Goal: Information Seeking & Learning: Find specific fact

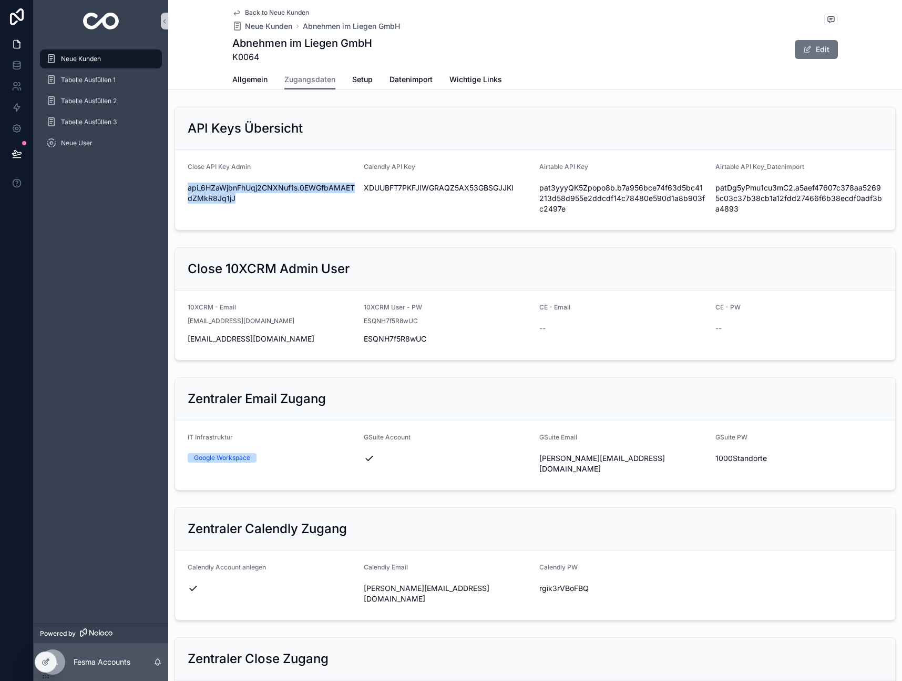
click at [87, 64] on div "Neue Kunden" at bounding box center [100, 58] width 109 height 17
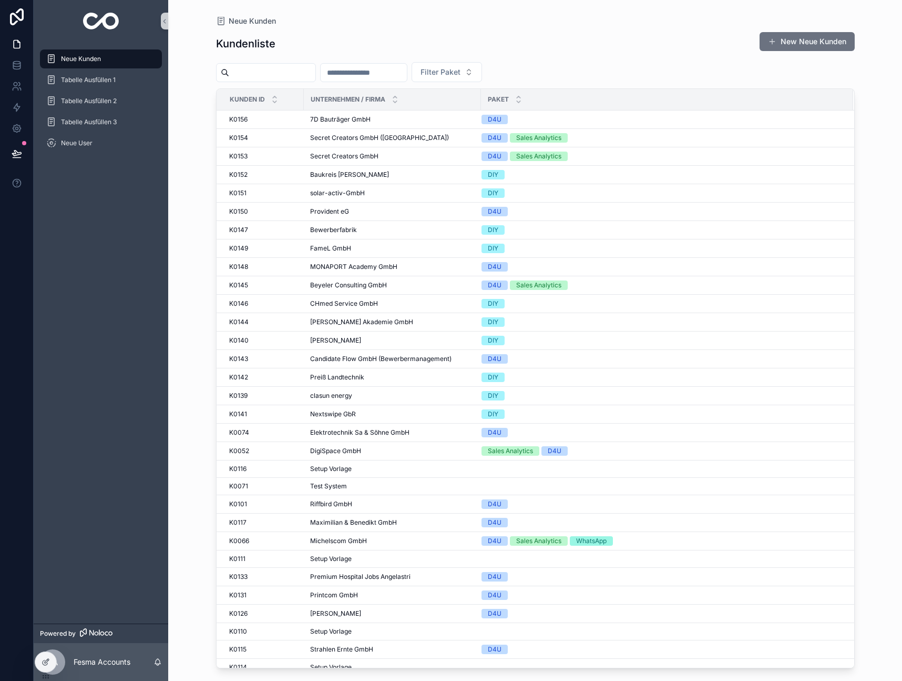
click at [265, 75] on input "scrollable content" at bounding box center [272, 72] width 86 height 15
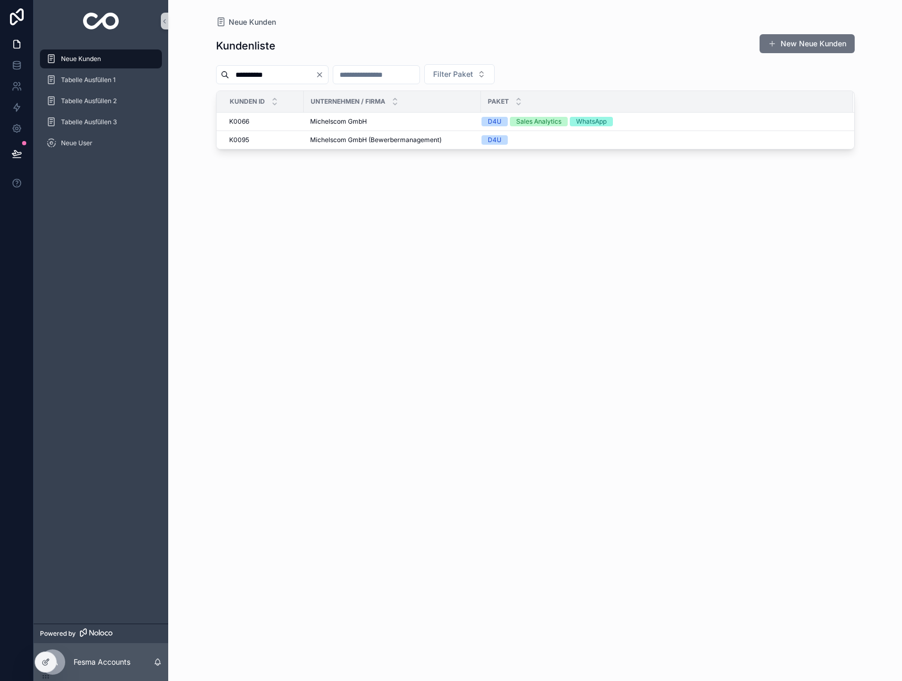
type input "**********"
drag, startPoint x: 290, startPoint y: 76, endPoint x: 139, endPoint y: 65, distance: 150.8
click at [139, 65] on div "**********" at bounding box center [468, 340] width 869 height 681
click at [339, 119] on span "Michelscom GmbH" at bounding box center [338, 121] width 57 height 8
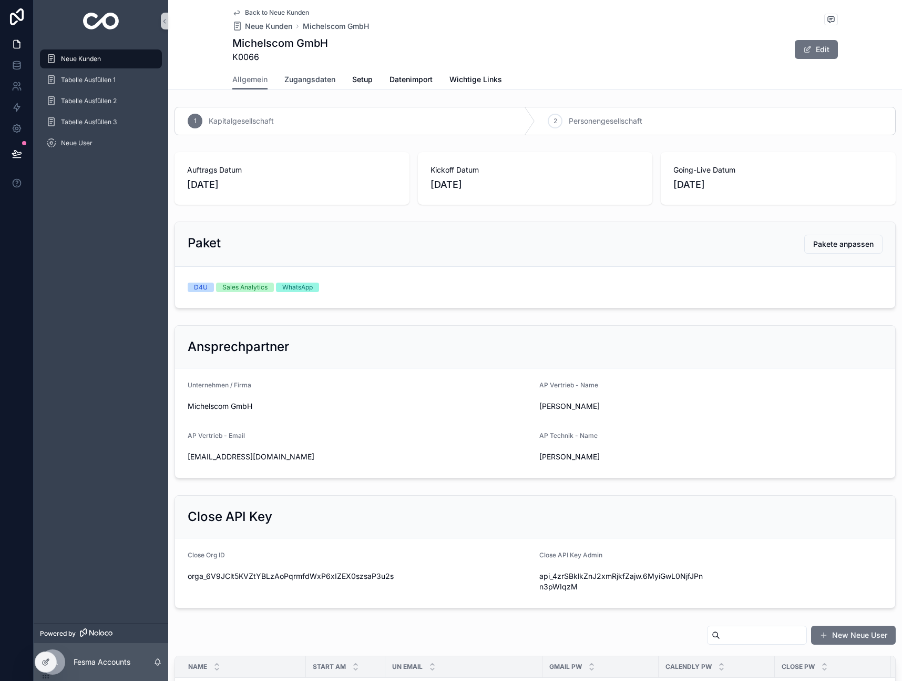
click at [319, 81] on span "Zugangsdaten" at bounding box center [310, 79] width 51 height 11
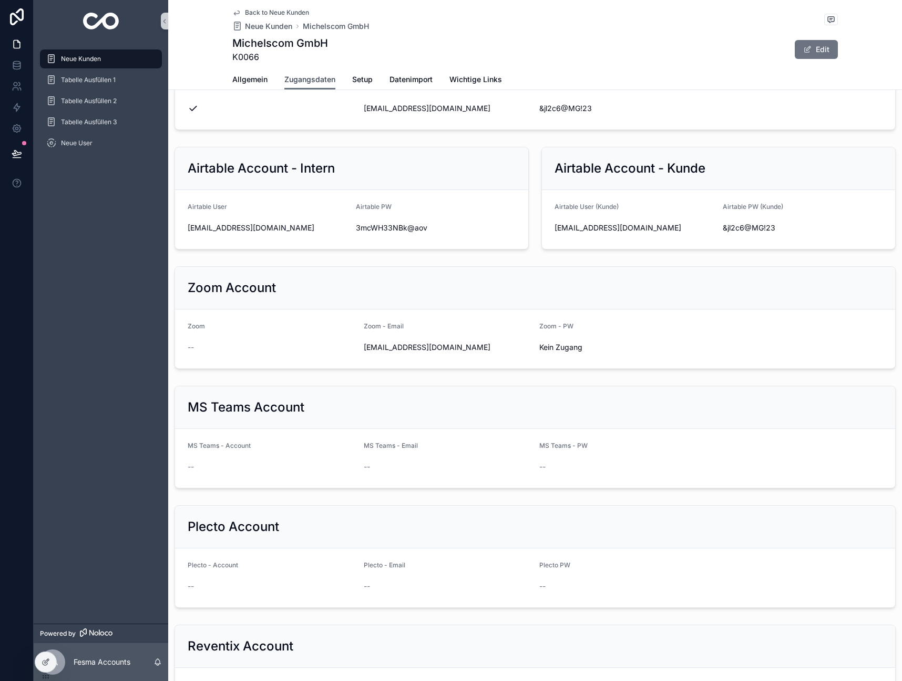
scroll to position [580, 0]
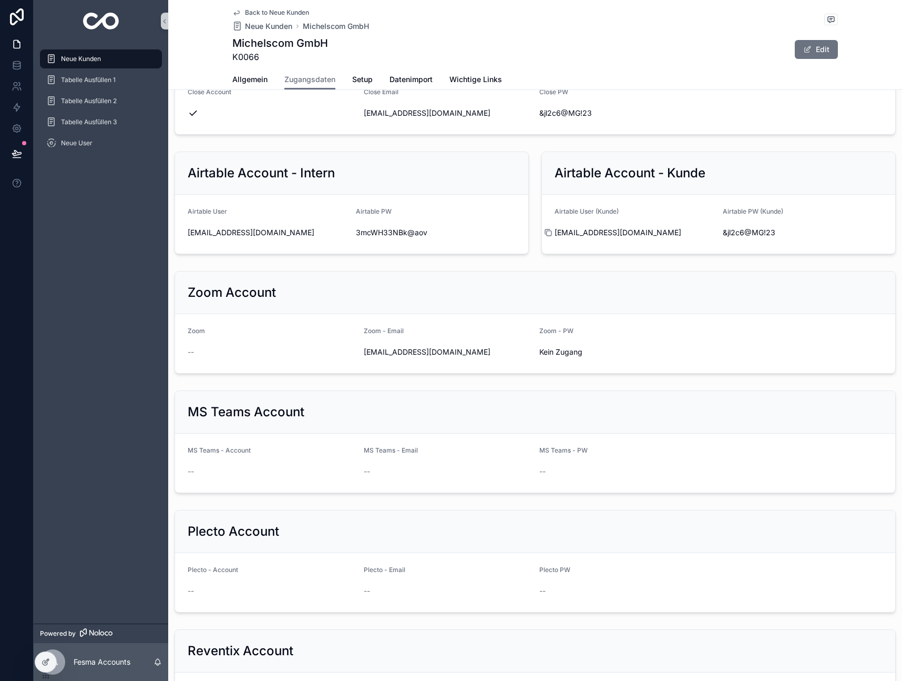
click at [550, 238] on form "Airtable User (Kunde) [EMAIL_ADDRESS][DOMAIN_NAME] Airtable PW (Kunde) &jl2c6@M…" at bounding box center [718, 224] width 353 height 59
click at [550, 230] on form "Airtable User (Kunde) [EMAIL_ADDRESS][DOMAIN_NAME] Airtable PW (Kunde) &jl2c6@M…" at bounding box center [718, 223] width 353 height 59
click at [548, 230] on icon "scrollable content" at bounding box center [549, 232] width 5 height 5
click at [715, 230] on icon "scrollable content" at bounding box center [717, 232] width 5 height 5
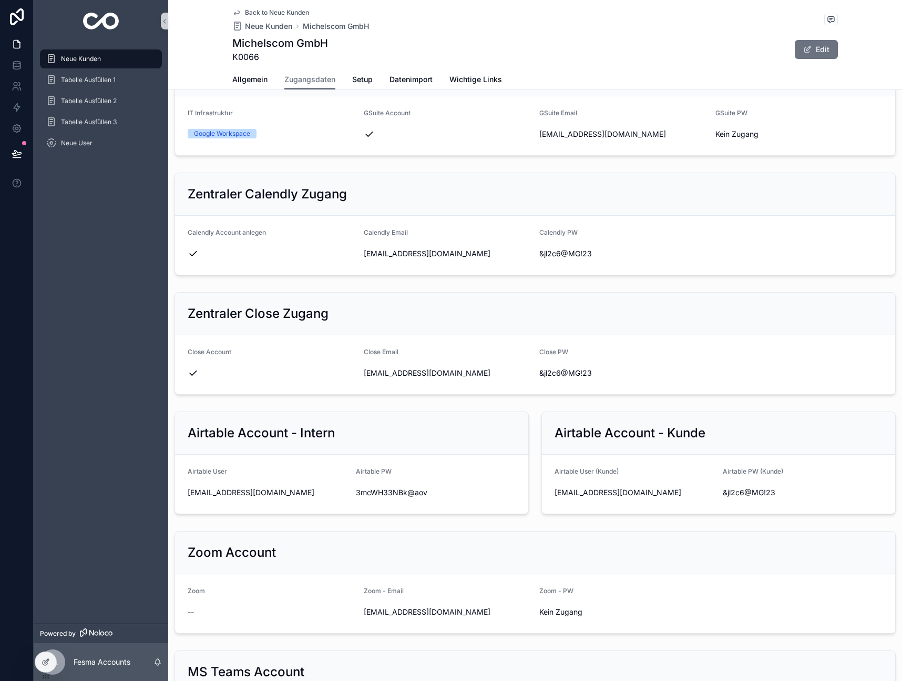
scroll to position [0, 0]
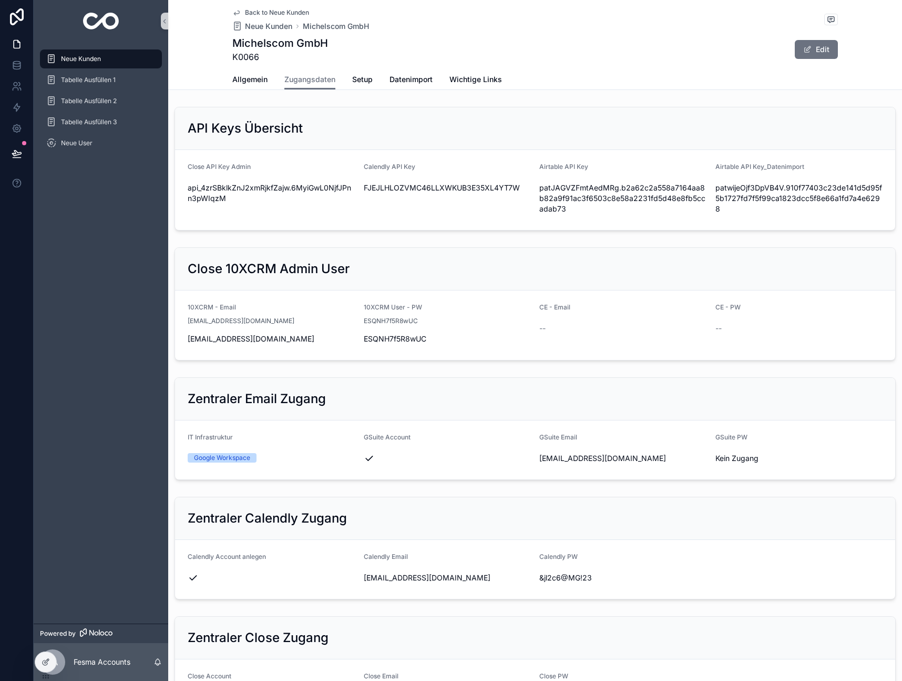
click at [82, 55] on span "Neue Kunden" at bounding box center [81, 59] width 40 height 8
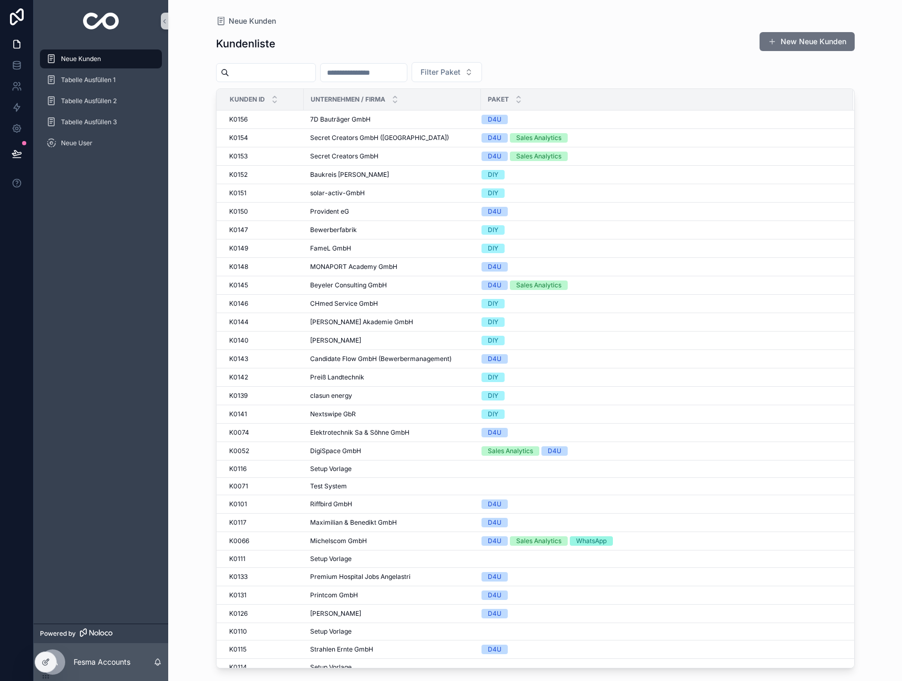
click at [282, 69] on input "scrollable content" at bounding box center [272, 72] width 86 height 15
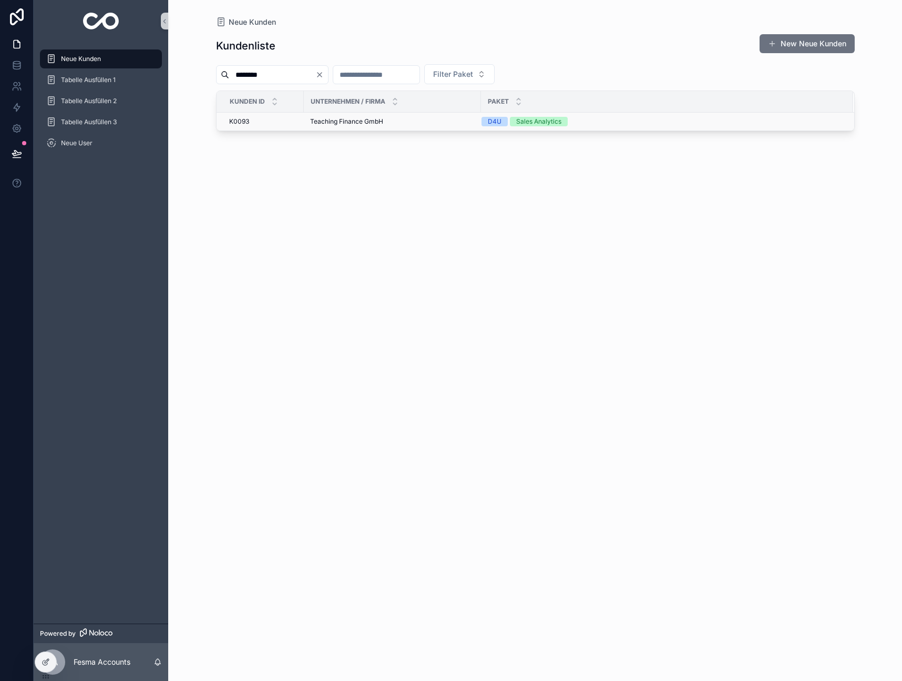
type input "********"
click at [346, 122] on span "Teaching Finance GmbH" at bounding box center [346, 121] width 73 height 8
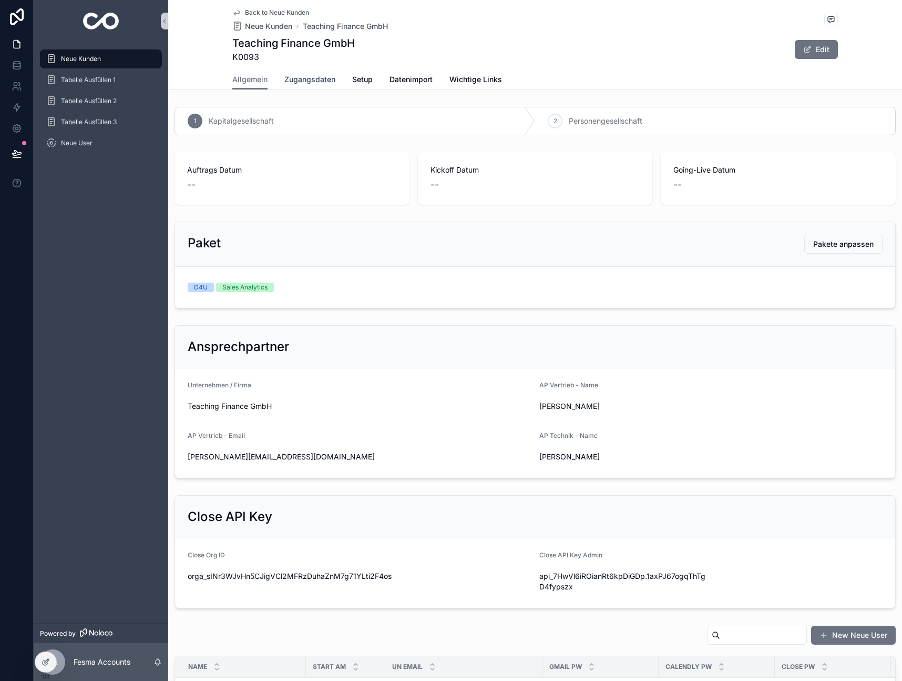
click at [327, 82] on span "Zugangsdaten" at bounding box center [310, 79] width 51 height 11
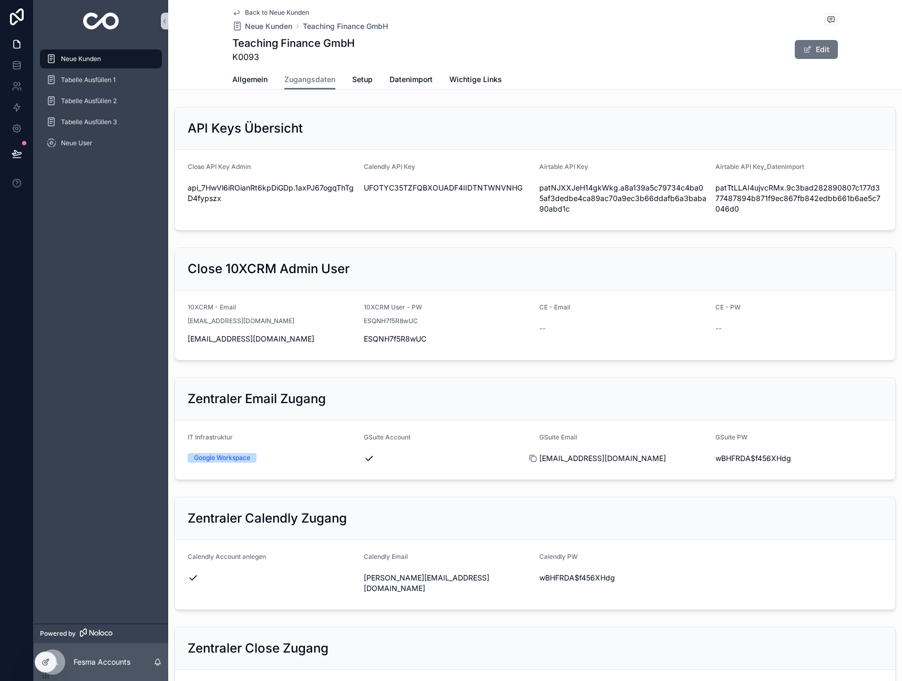
click at [533, 460] on icon "scrollable content" at bounding box center [533, 458] width 8 height 8
click at [709, 458] on icon "scrollable content" at bounding box center [709, 458] width 8 height 8
drag, startPoint x: 654, startPoint y: 459, endPoint x: 535, endPoint y: 459, distance: 118.3
click at [535, 459] on form "IT Infrastruktur Google Workspace GSuite Account GSuite Email [EMAIL_ADDRESS][D…" at bounding box center [535, 449] width 720 height 59
click at [582, 483] on div "Zentraler Email Zugang IT Infrastruktur Google Workspace GSuite Account GSuite …" at bounding box center [535, 428] width 734 height 111
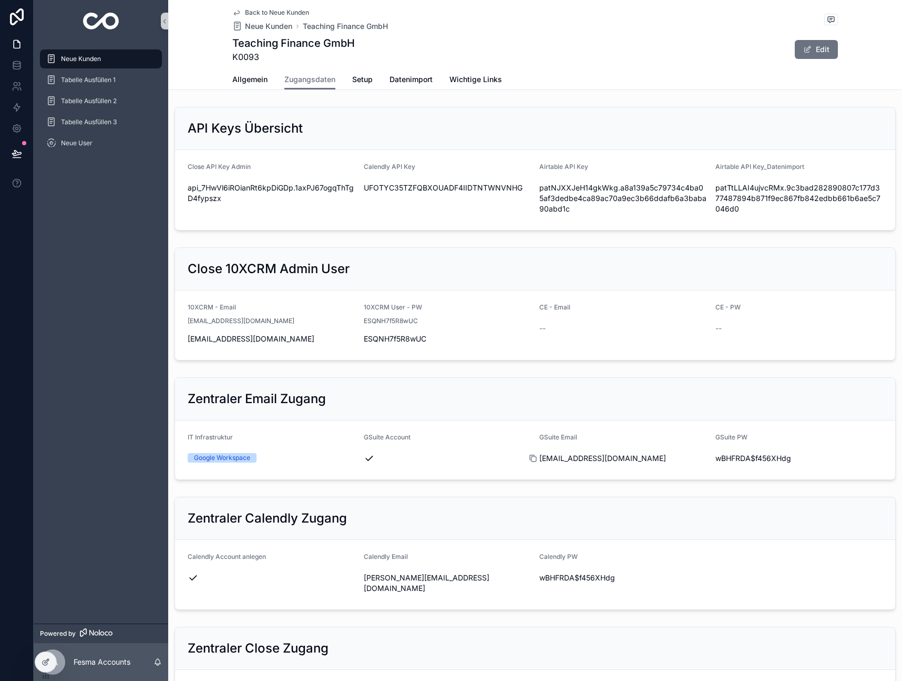
click at [535, 459] on icon "scrollable content" at bounding box center [533, 458] width 8 height 8
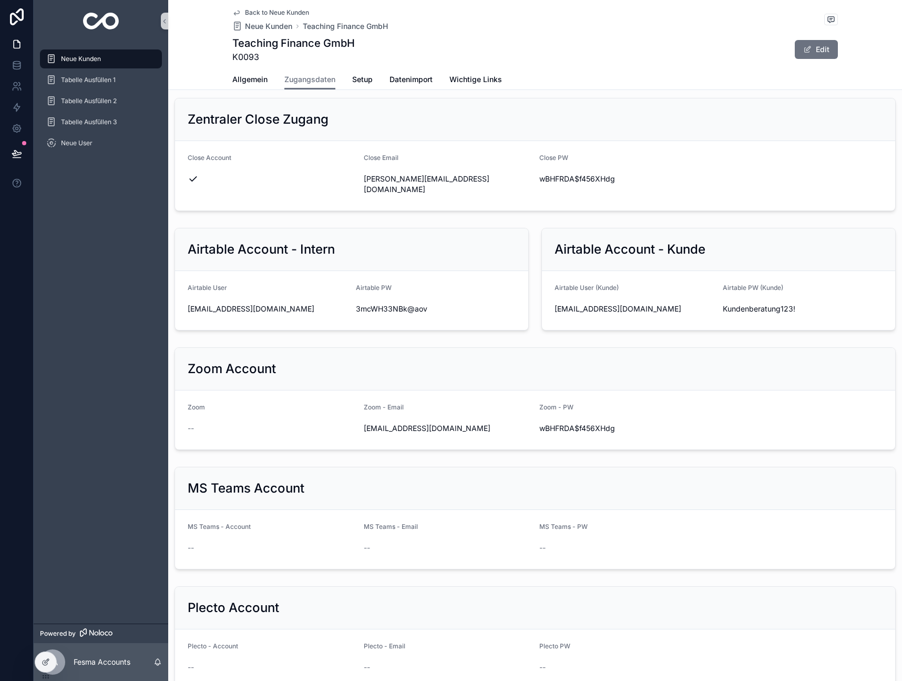
scroll to position [1141, 0]
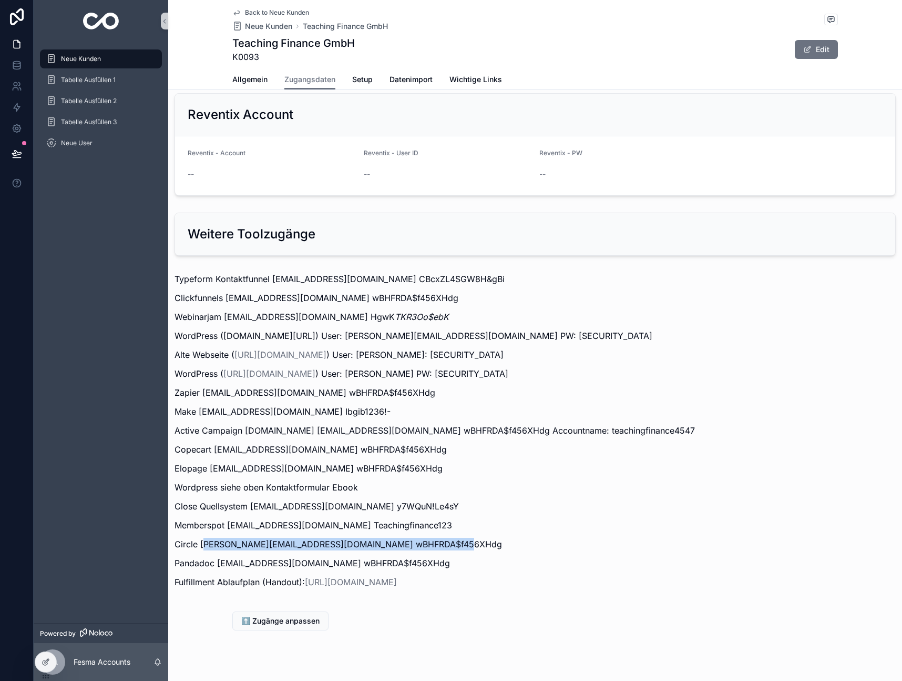
drag, startPoint x: 203, startPoint y: 524, endPoint x: 525, endPoint y: 519, distance: 322.4
click at [505, 537] on p "Circle [PERSON_NAME][EMAIL_ADDRESS][DOMAIN_NAME] wBHFRDA$f456XHdg" at bounding box center [536, 543] width 722 height 13
click at [603, 537] on p "Circle [PERSON_NAME][EMAIL_ADDRESS][DOMAIN_NAME] wBHFRDA$f456XHdg" at bounding box center [536, 543] width 722 height 13
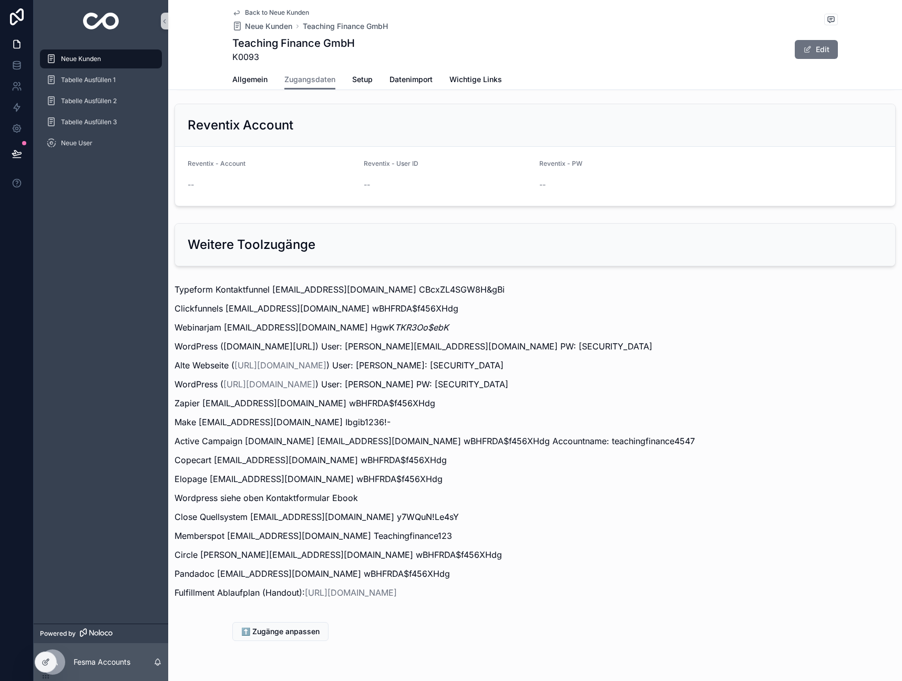
scroll to position [1130, 0]
click at [84, 55] on span "Neue Kunden" at bounding box center [81, 59] width 40 height 8
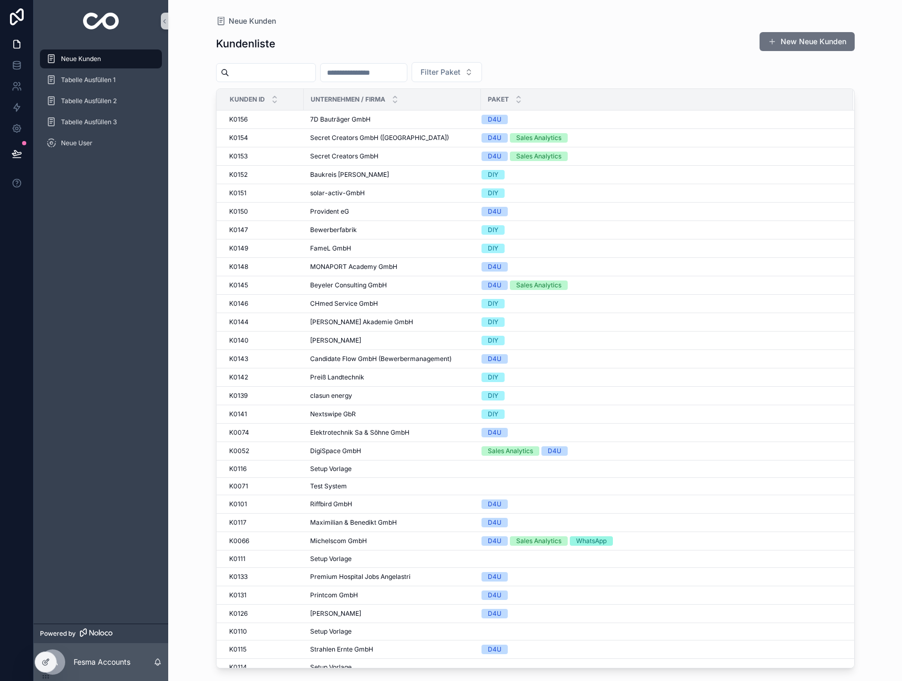
click at [258, 75] on input "scrollable content" at bounding box center [272, 72] width 86 height 15
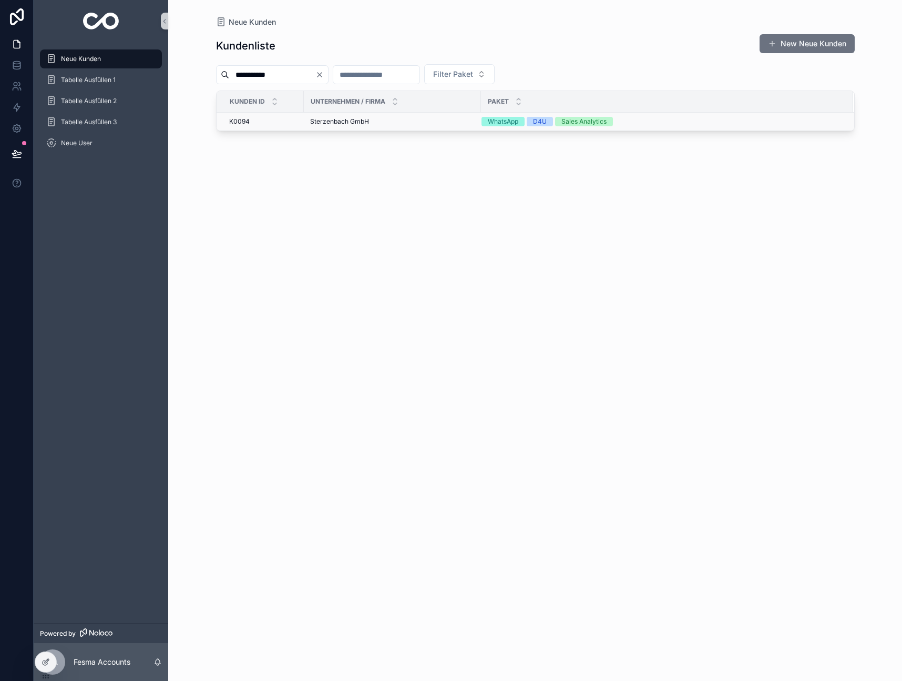
type input "**********"
click at [349, 120] on span "Sterzenbach GmbH" at bounding box center [339, 121] width 59 height 8
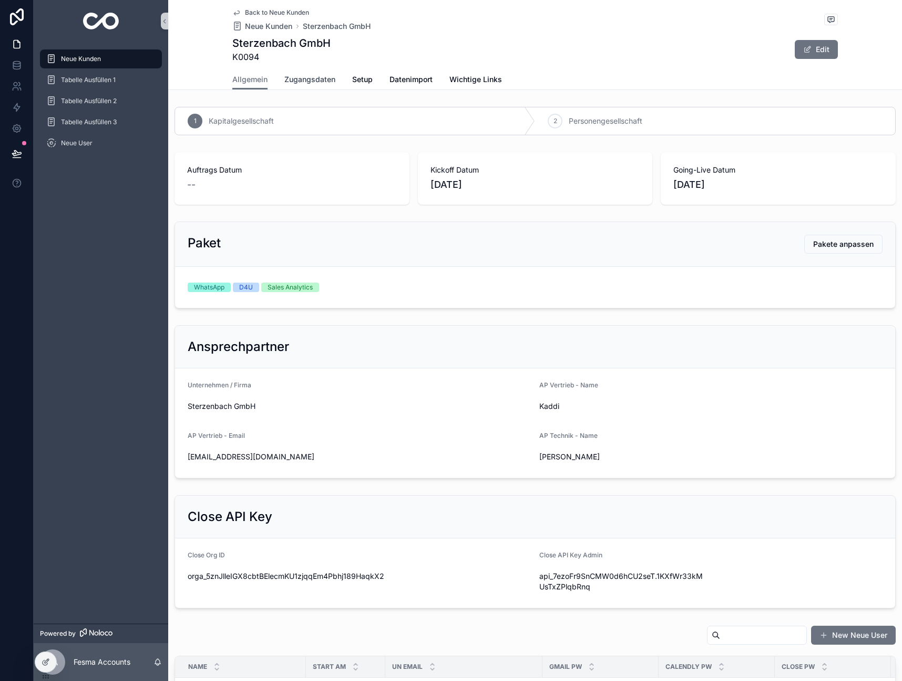
click at [292, 79] on span "Zugangsdaten" at bounding box center [310, 79] width 51 height 11
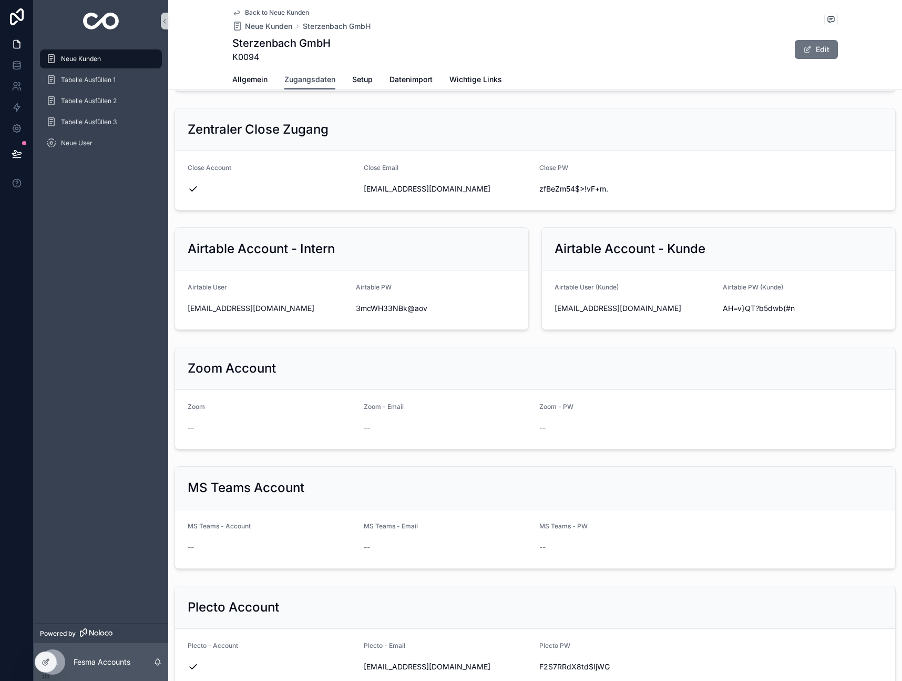
scroll to position [363, 0]
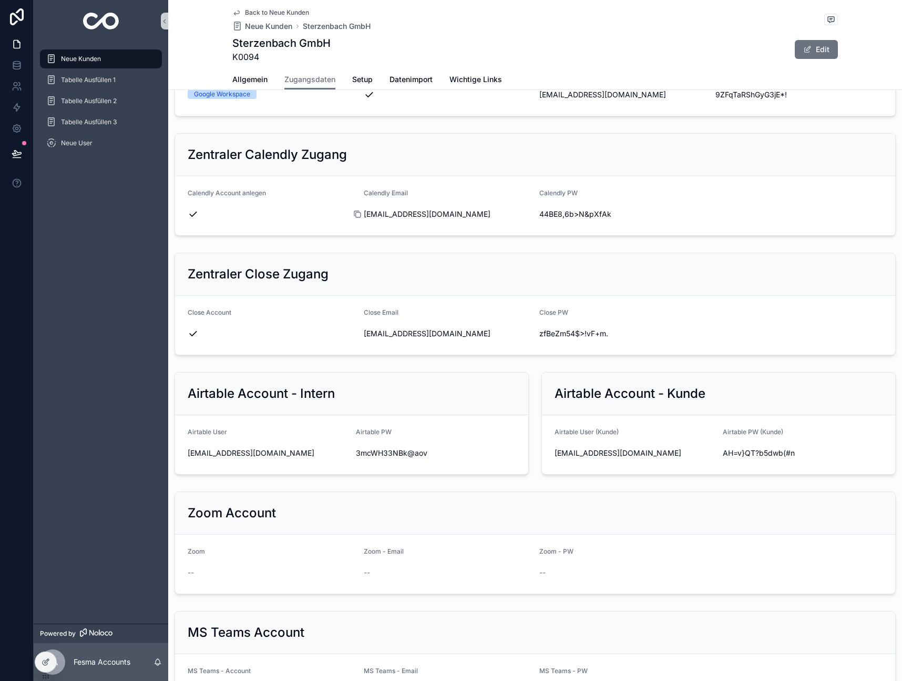
click at [360, 214] on icon "scrollable content" at bounding box center [358, 214] width 5 height 5
click at [534, 212] on icon "scrollable content" at bounding box center [533, 214] width 8 height 8
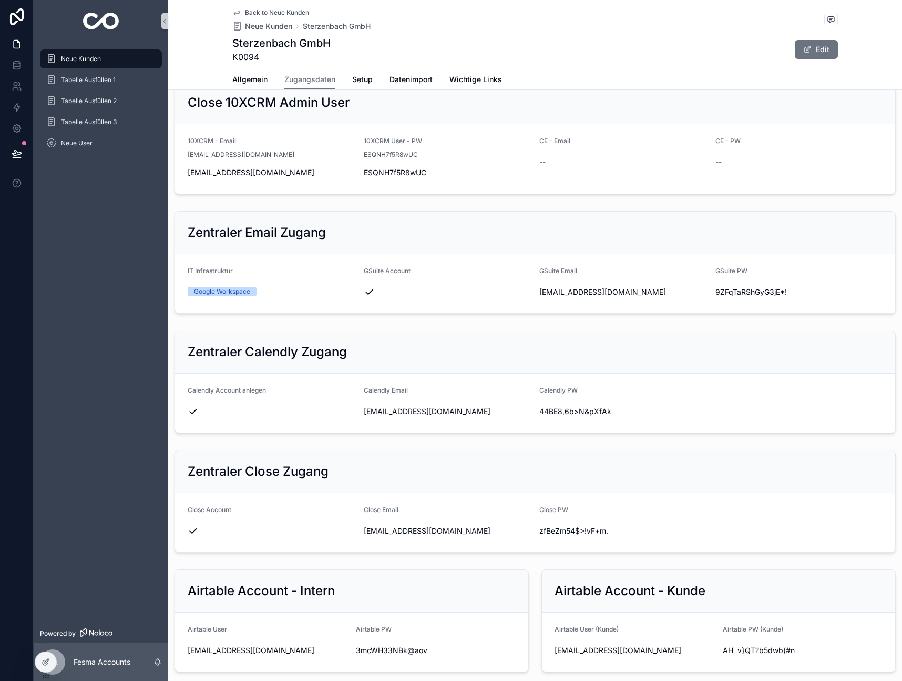
scroll to position [0, 0]
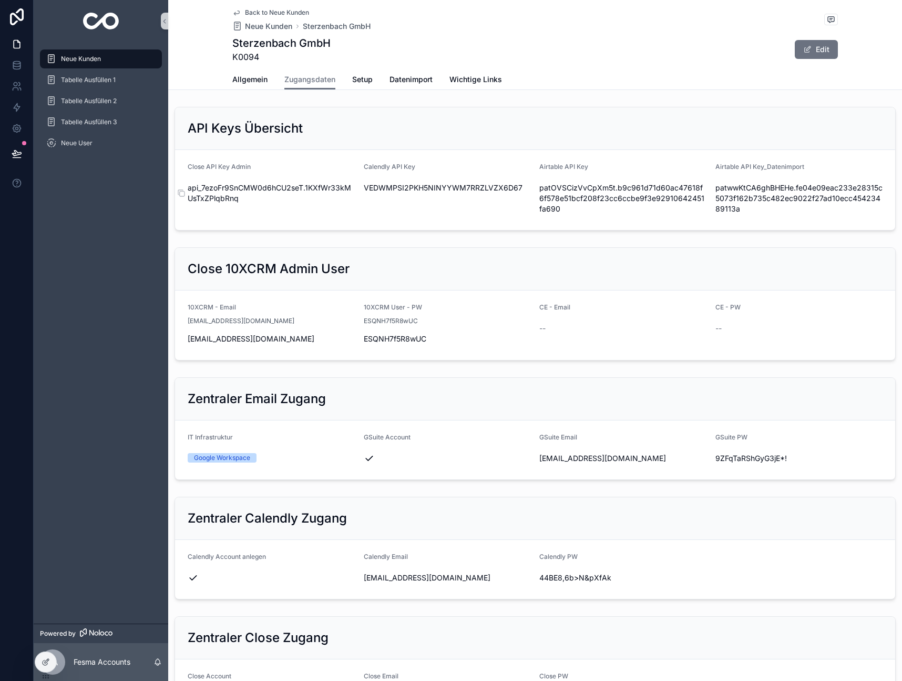
click at [316, 186] on span "api_7ezoFr9SnCMW0d6hCU2seT.1KXfWr33kMUsTxZPlqbRnq" at bounding box center [272, 192] width 168 height 21
copy div "api_7ezoFr9SnCMW0d6hCU2seT.1KXfWr33kMUsTxZPlqbRnq"
